Goal: Transaction & Acquisition: Purchase product/service

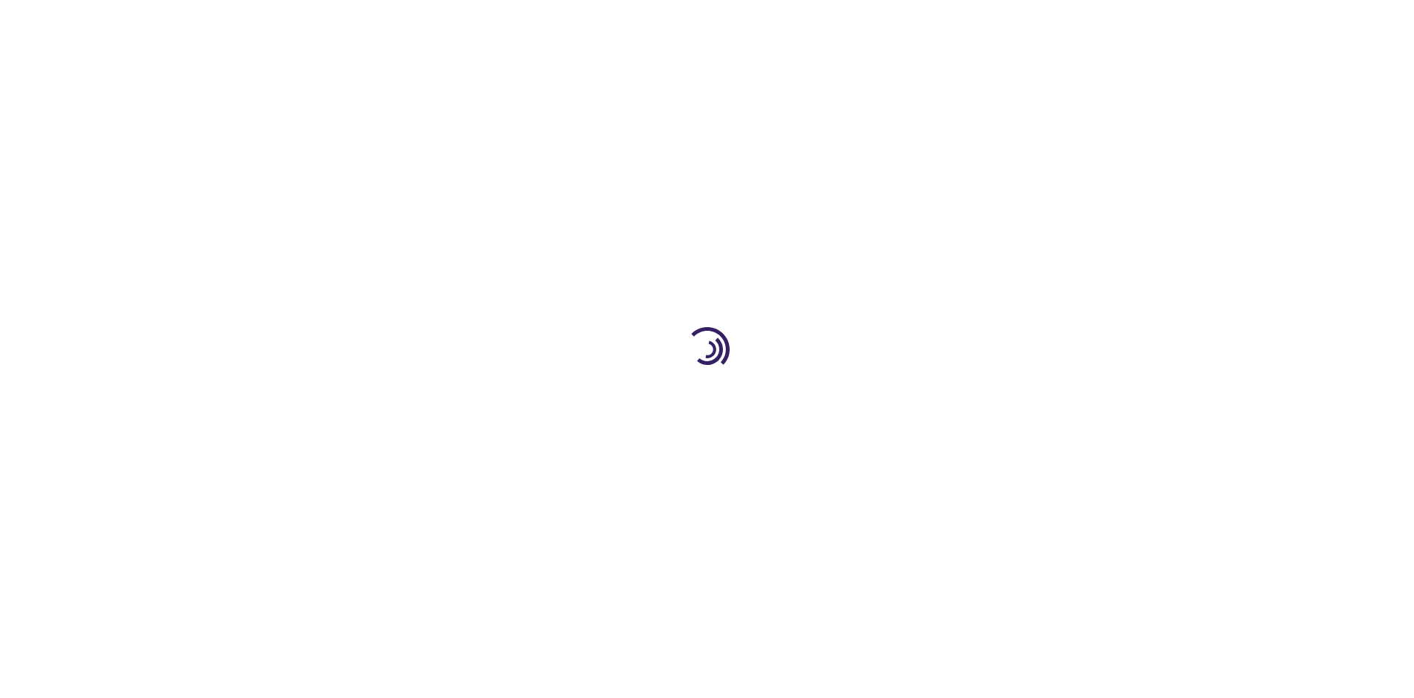
click at [935, 22] on link "Log In" at bounding box center [933, 22] width 29 height 12
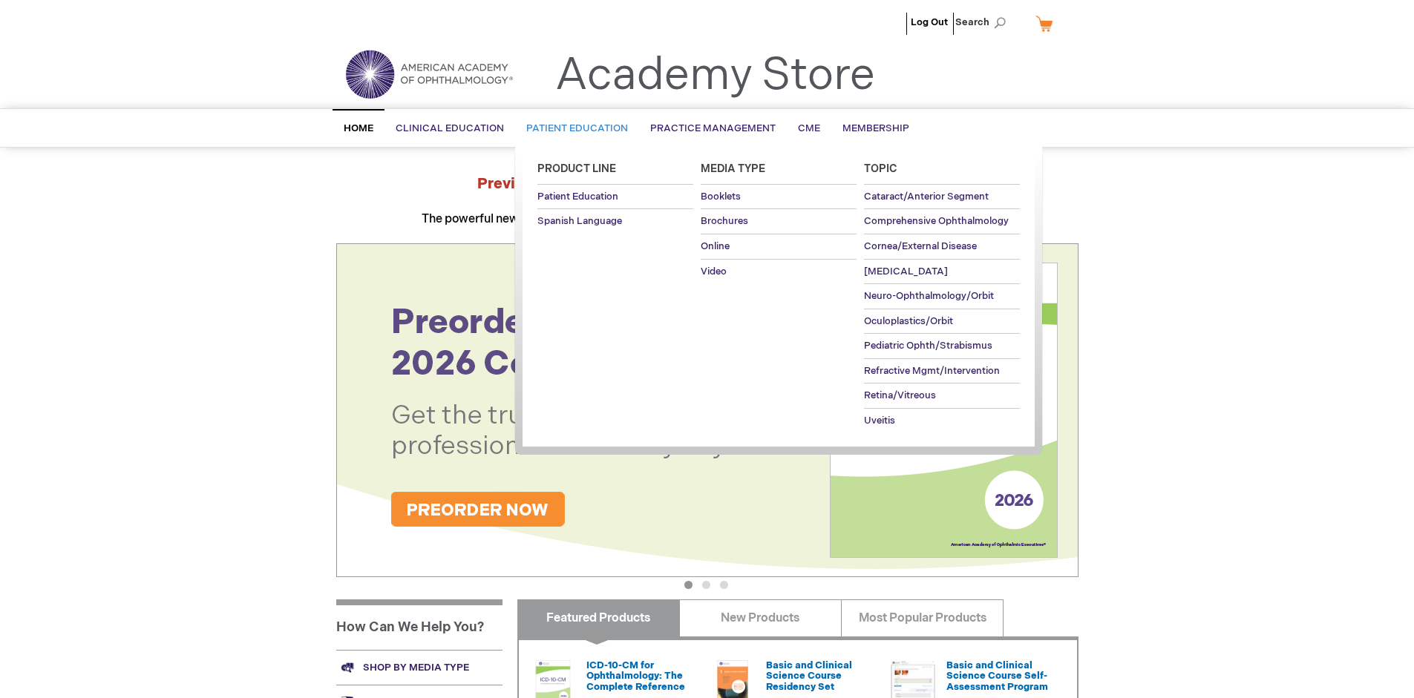
click at [573, 128] on span "Patient Education" at bounding box center [577, 128] width 102 height 12
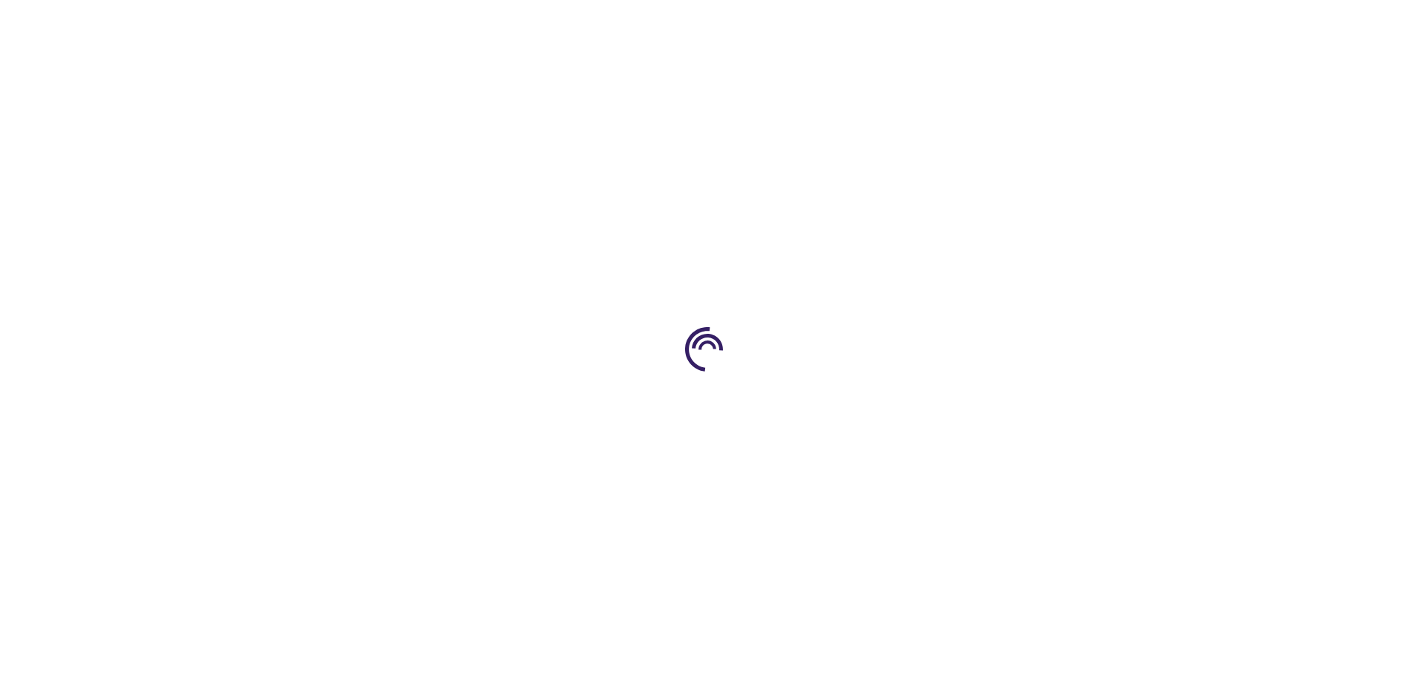
click at [936, 401] on span "Add to Cart" at bounding box center [928, 400] width 61 height 14
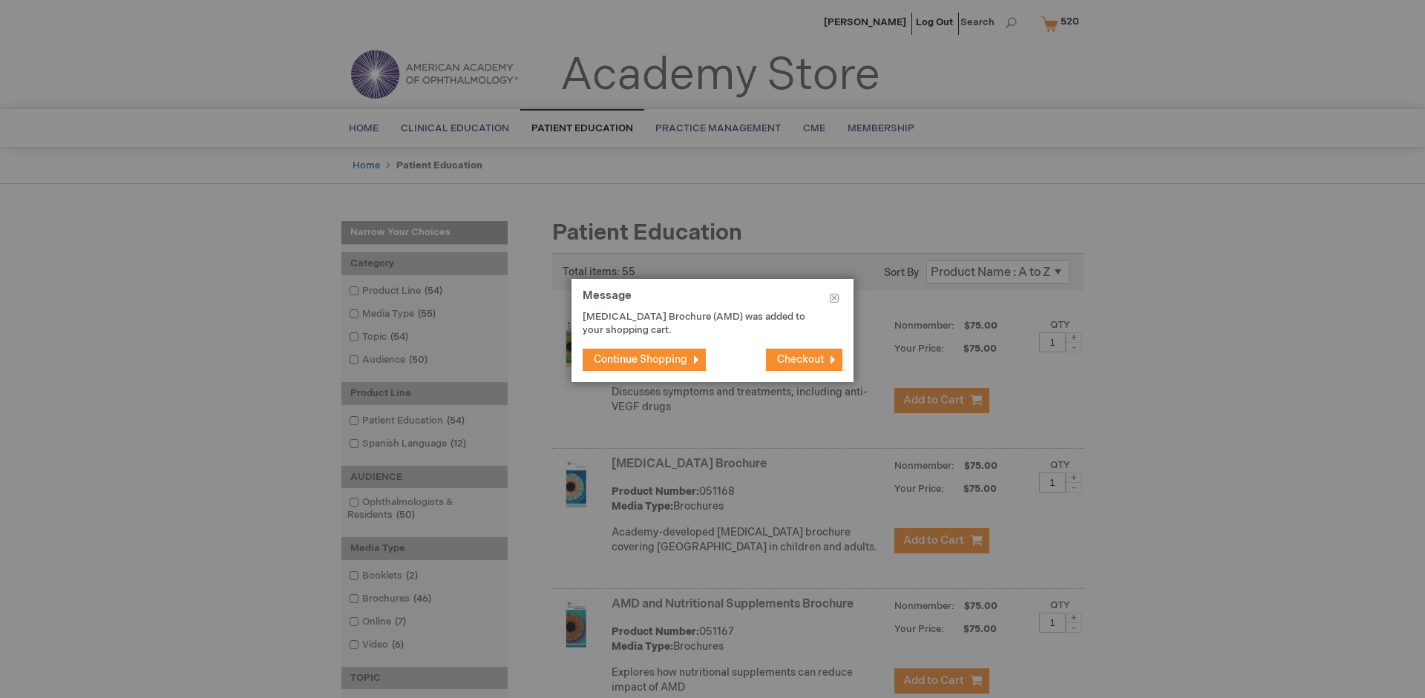
click at [641, 359] on span "Continue Shopping" at bounding box center [641, 359] width 94 height 13
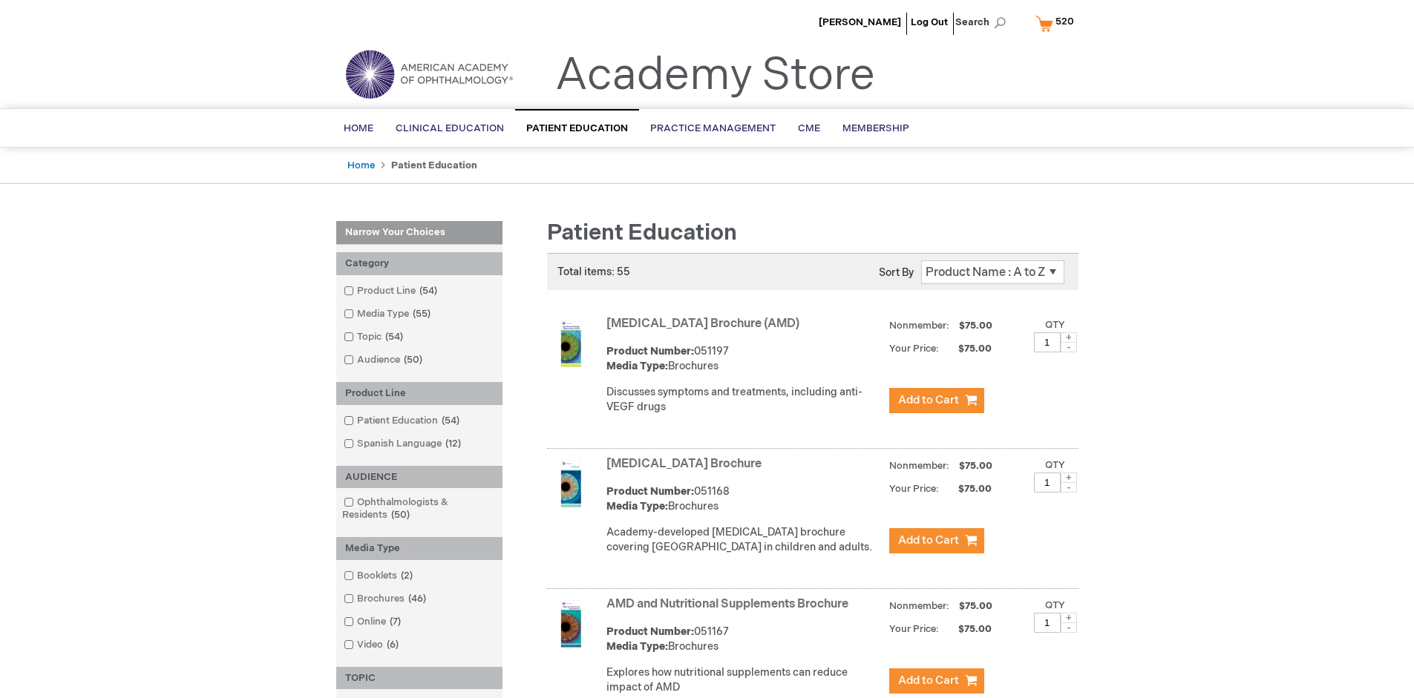
click at [730, 612] on link "AMD and Nutritional Supplements Brochure" at bounding box center [727, 605] width 242 height 14
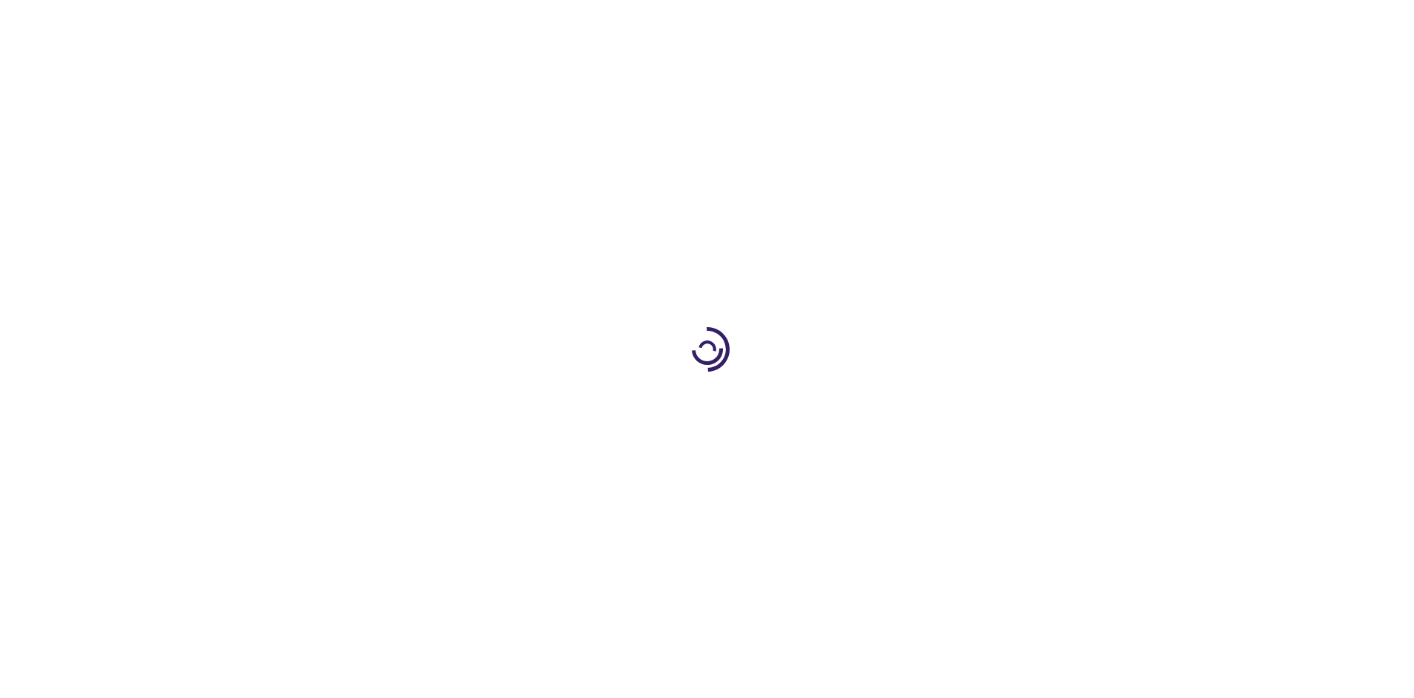
type input "1"
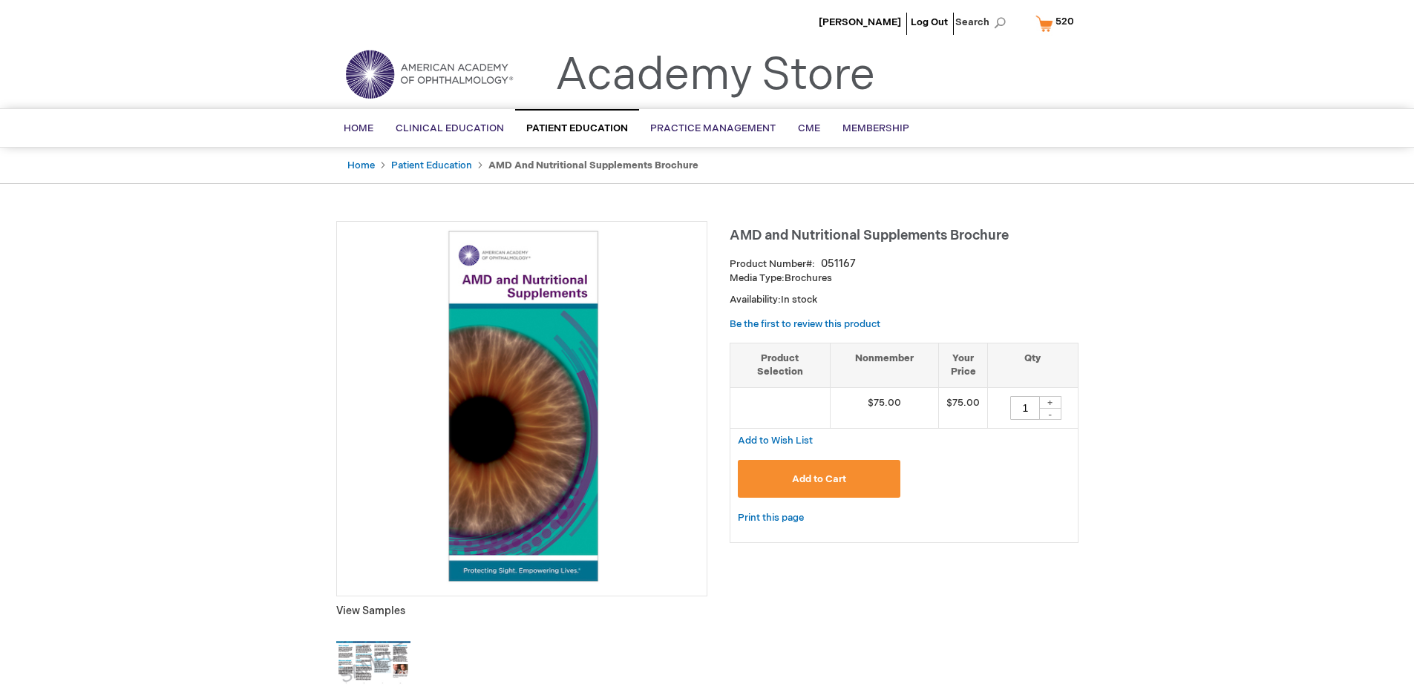
click at [819, 479] on span "Add to Cart" at bounding box center [819, 480] width 54 height 12
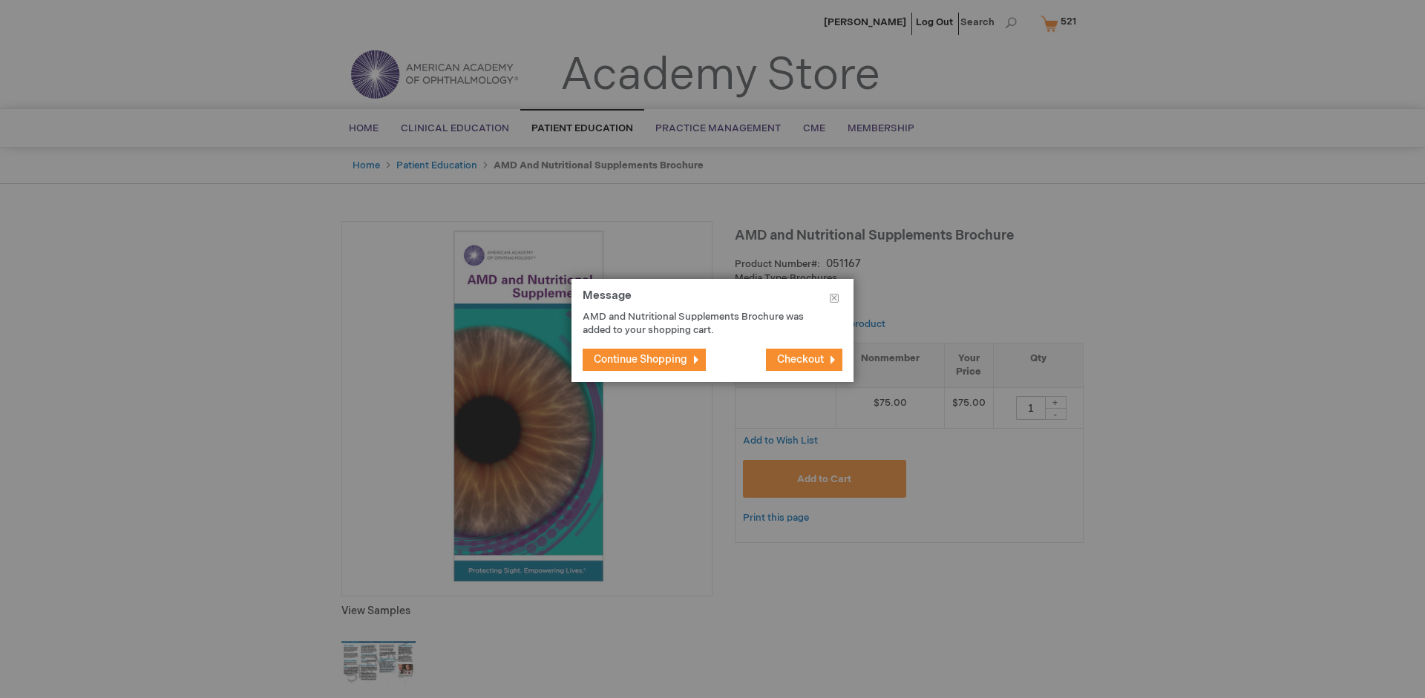
click at [641, 359] on span "Continue Shopping" at bounding box center [641, 359] width 94 height 13
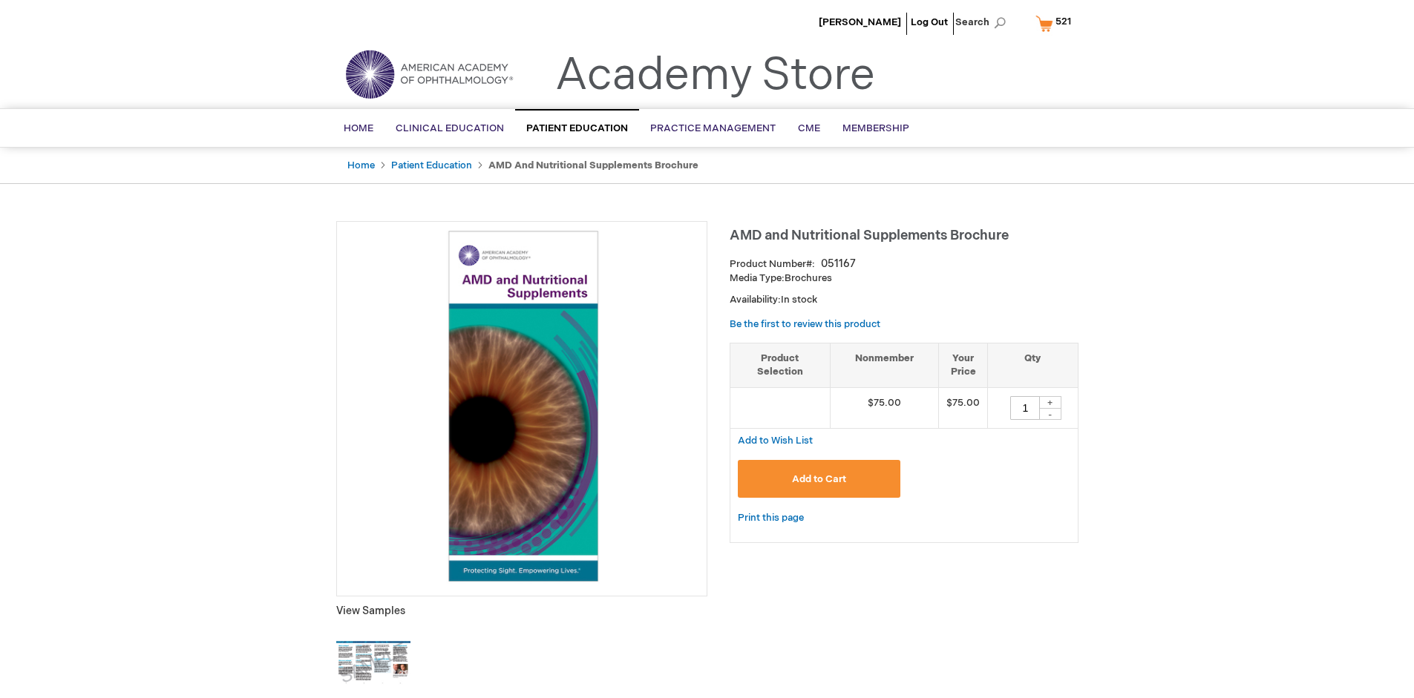
click at [1055, 23] on span "521" at bounding box center [1063, 22] width 16 height 12
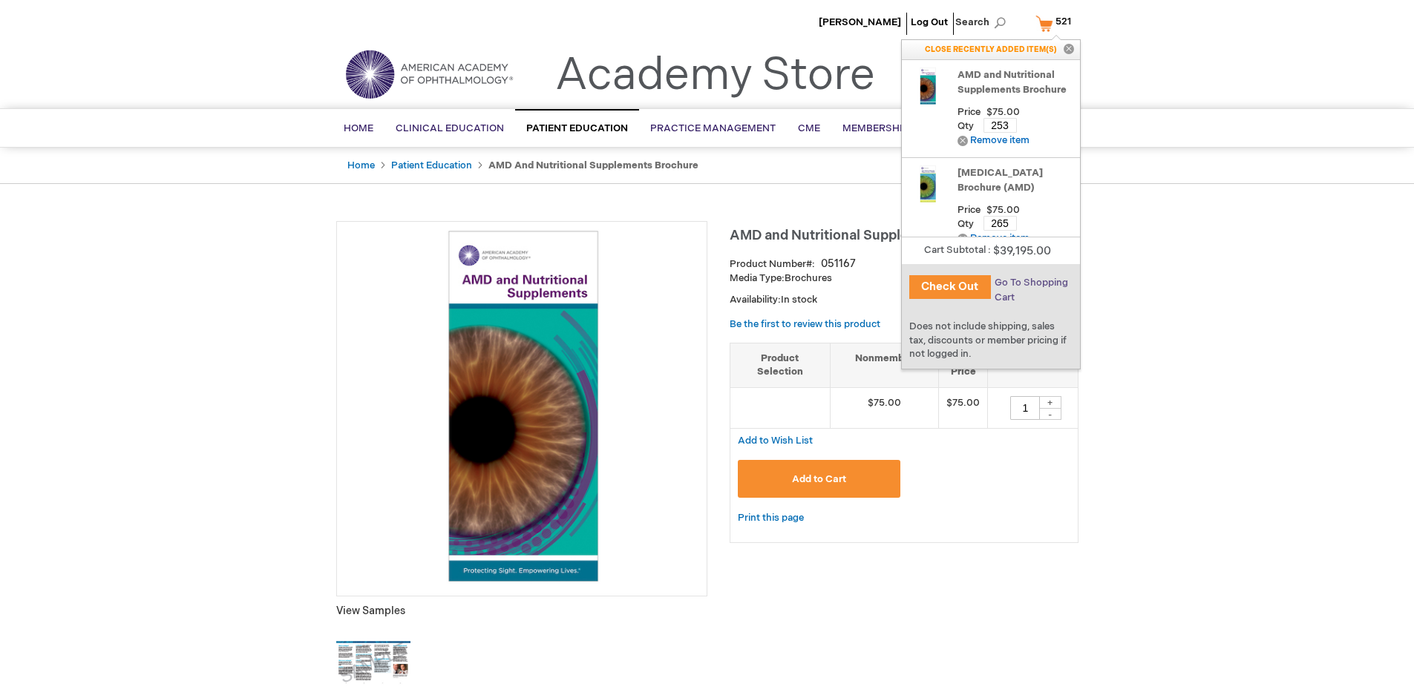
click at [1030, 283] on span "Go To Shopping Cart" at bounding box center [1031, 290] width 73 height 27
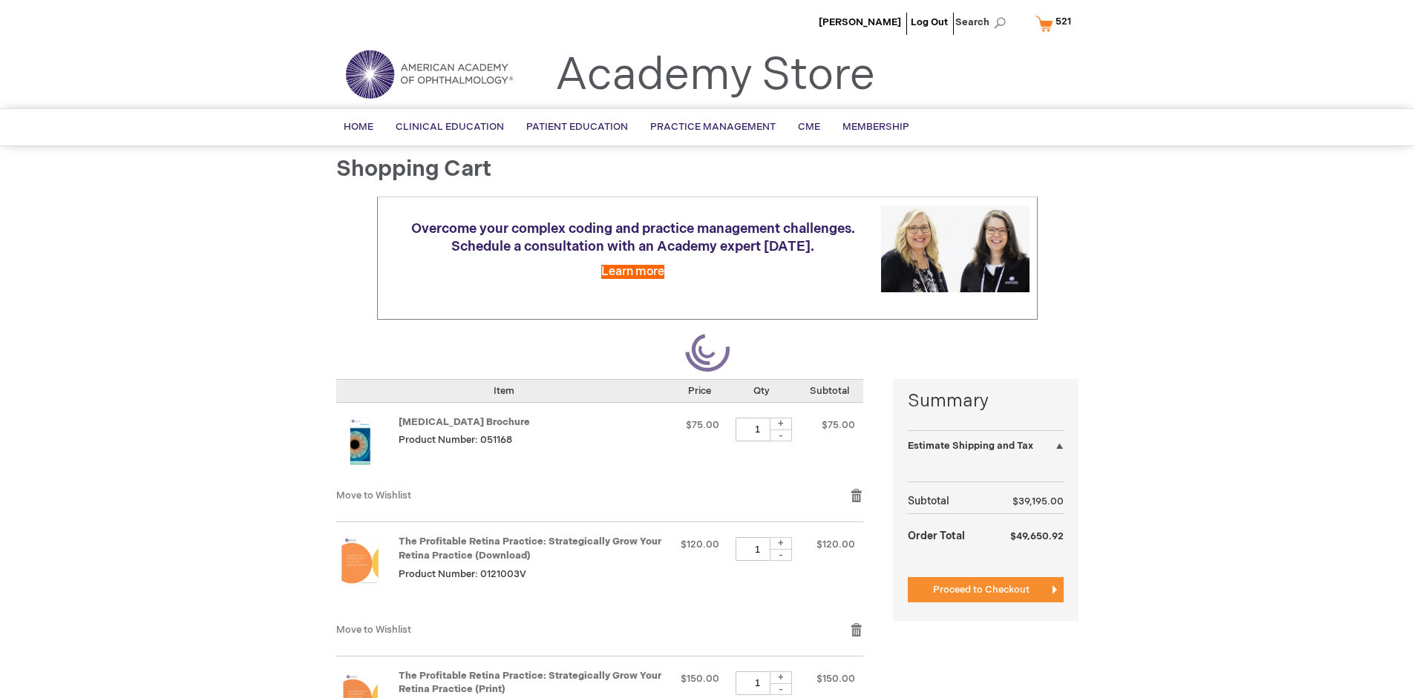
select select "US"
select select "41"
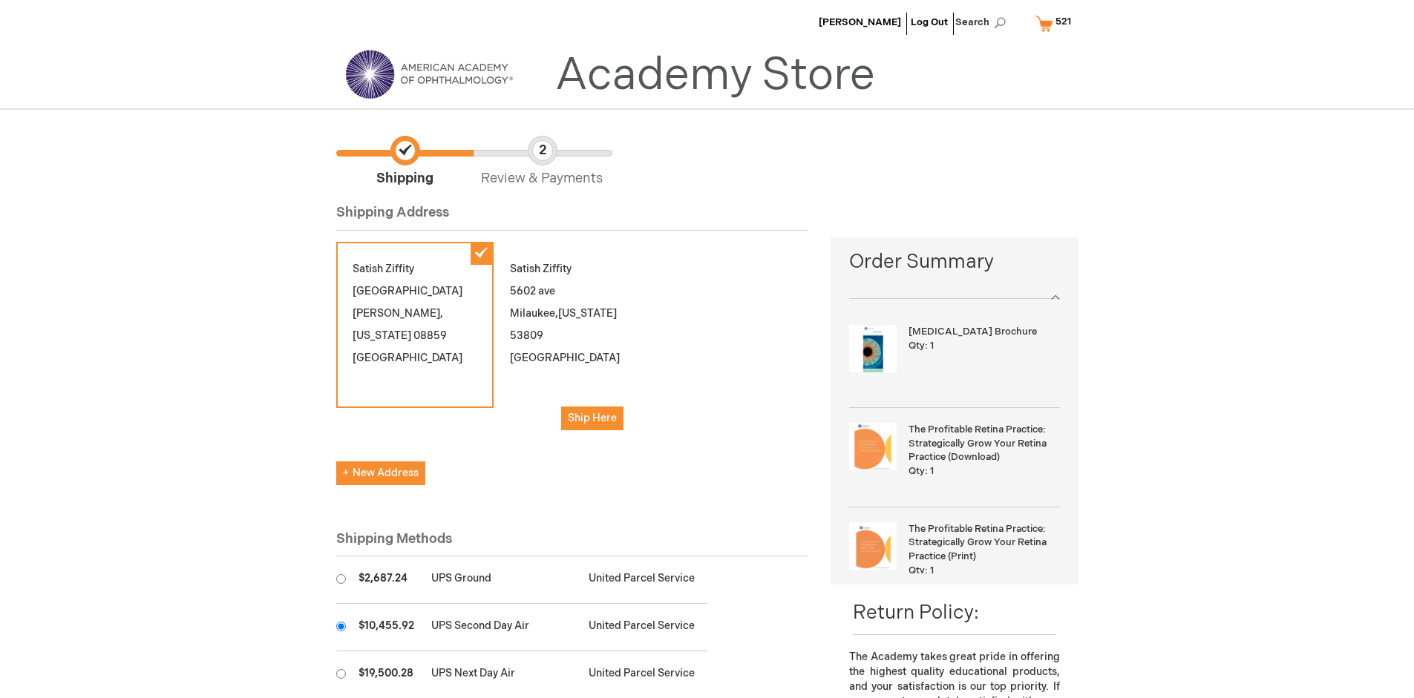
click at [341, 626] on input "radio" at bounding box center [341, 627] width 10 height 10
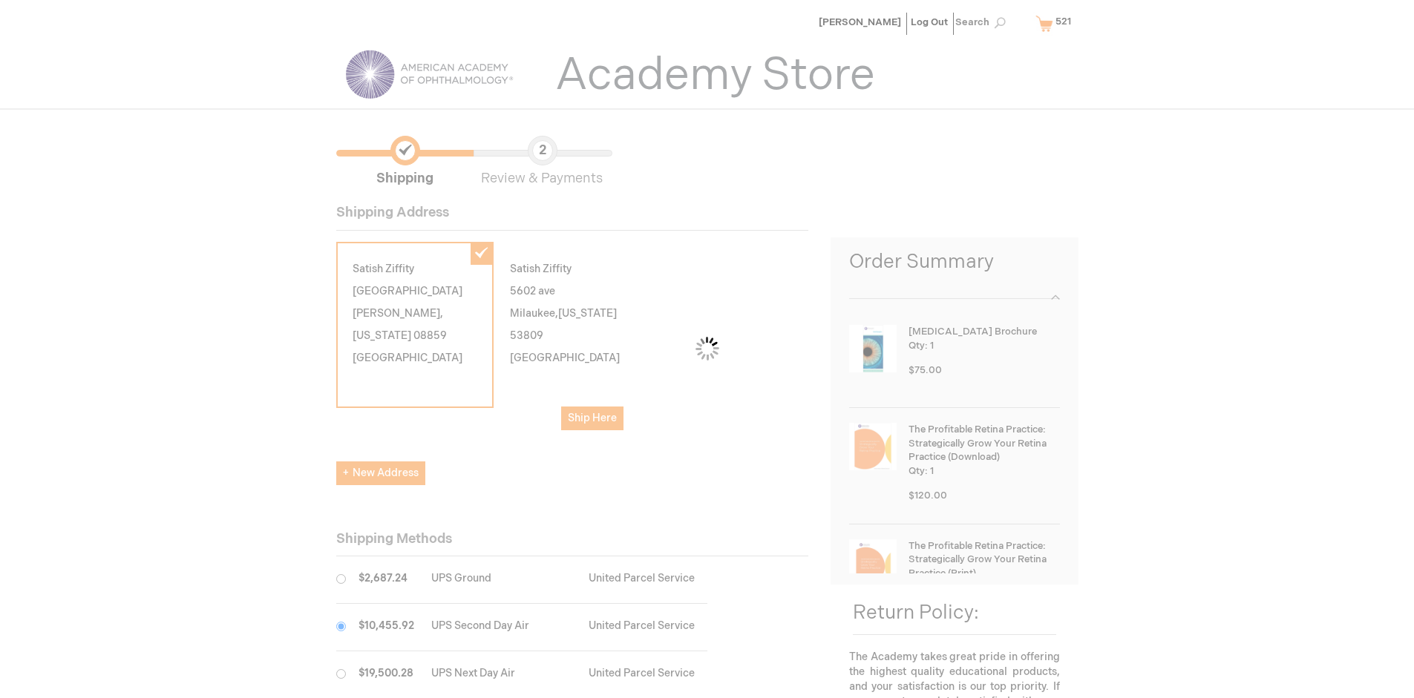
scroll to position [74, 0]
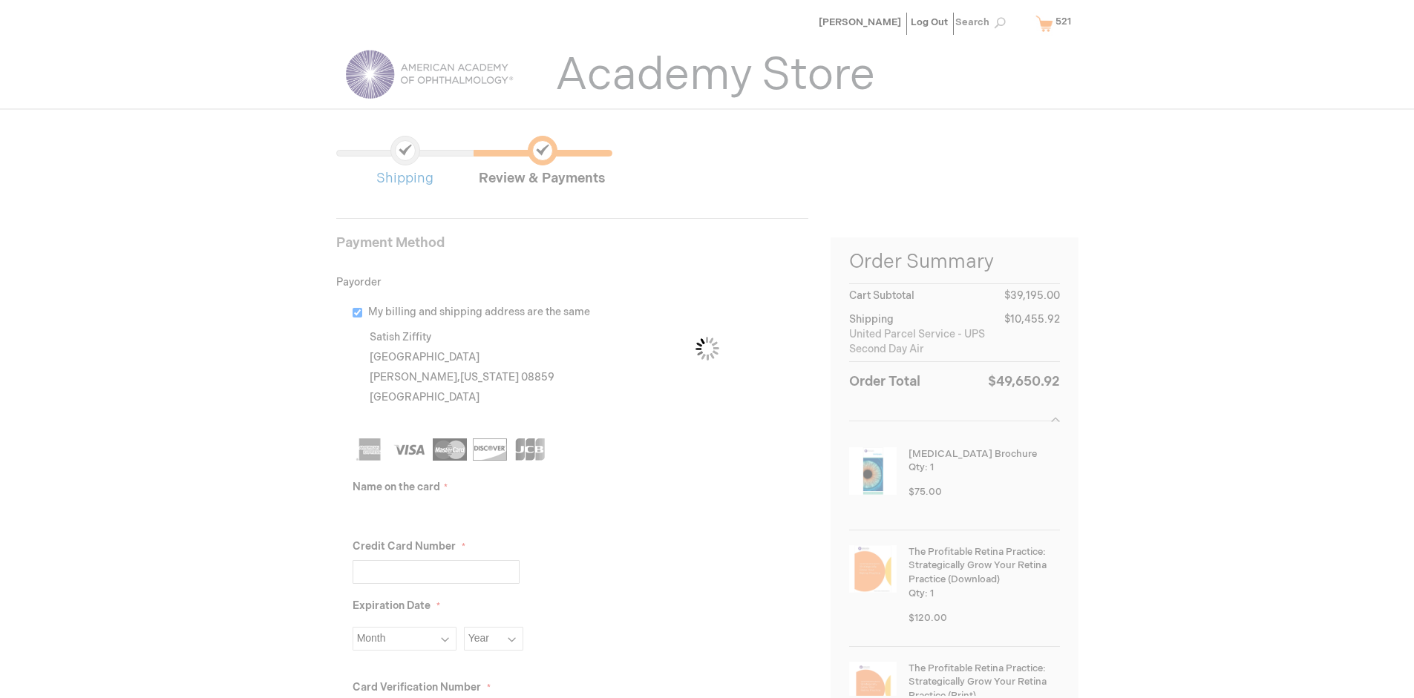
click at [436, 512] on input "Name on the card" at bounding box center [436, 513] width 167 height 24
